Goal: Transaction & Acquisition: Download file/media

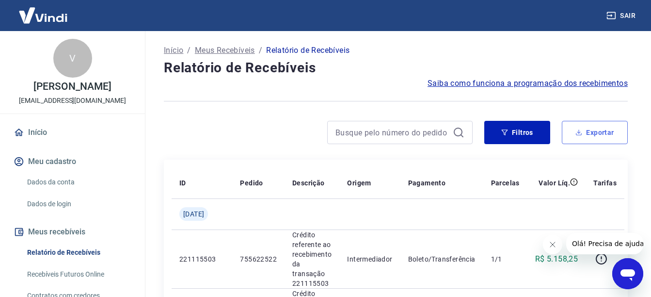
click at [599, 133] on button "Exportar" at bounding box center [595, 132] width 66 height 23
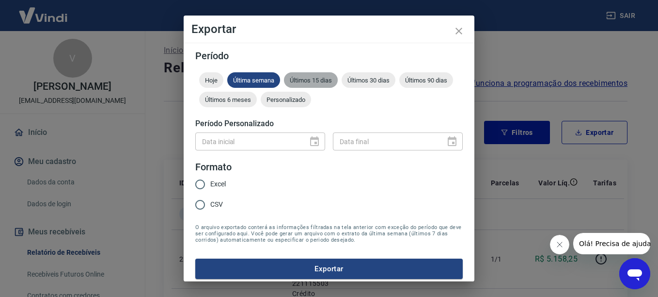
click at [313, 78] on span "Últimos 15 dias" at bounding box center [311, 80] width 54 height 7
click at [202, 183] on input "Excel" at bounding box center [200, 184] width 20 height 20
radio input "true"
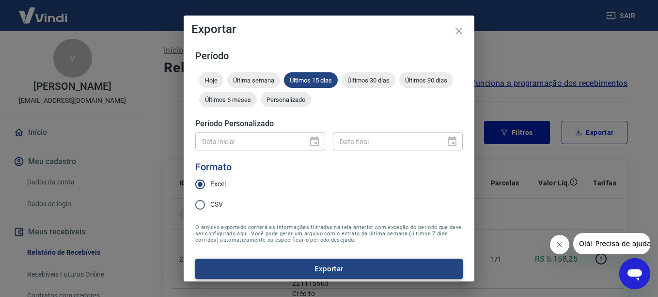
click at [365, 265] on button "Exportar" at bounding box center [328, 268] width 267 height 20
